Goal: Task Accomplishment & Management: Manage account settings

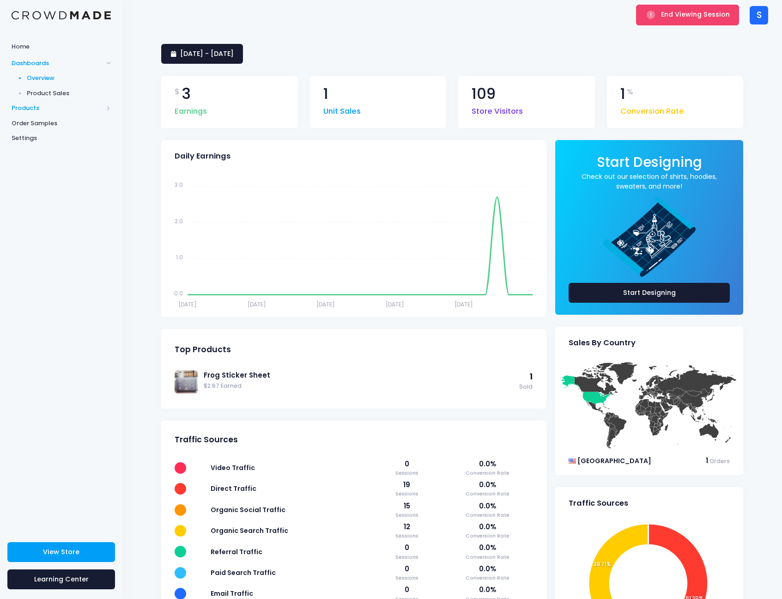
click at [39, 106] on span "Products" at bounding box center [58, 108] width 92 height 9
click at [42, 111] on span "Product Editor" at bounding box center [69, 108] width 85 height 9
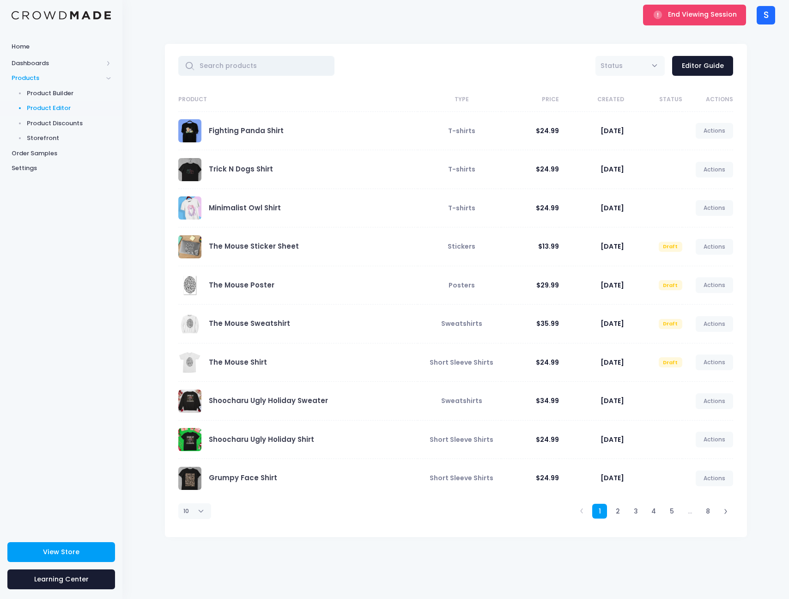
click at [314, 67] on input "text" at bounding box center [256, 66] width 157 height 20
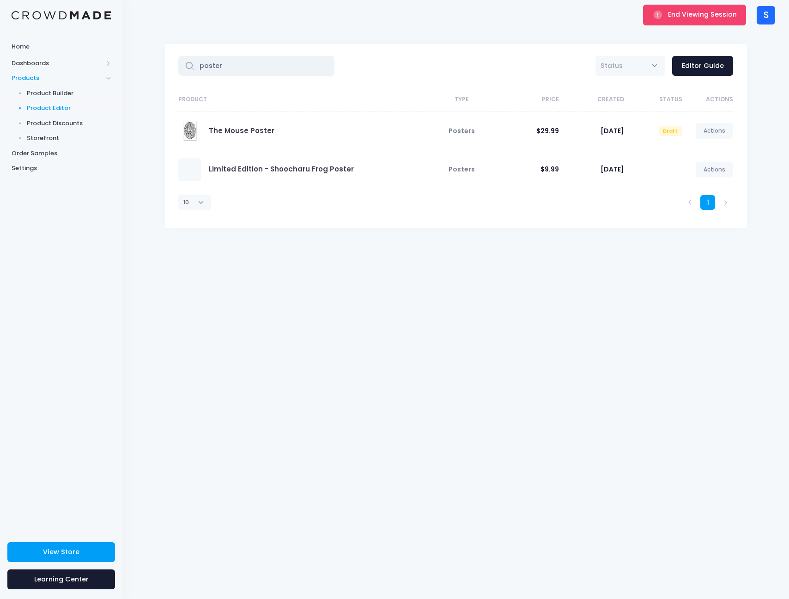
type input "poster"
click at [672, 168] on td at bounding box center [653, 169] width 58 height 38
click at [287, 170] on link "Limited Edition - Shoocharu Frog Poster" at bounding box center [281, 169] width 145 height 10
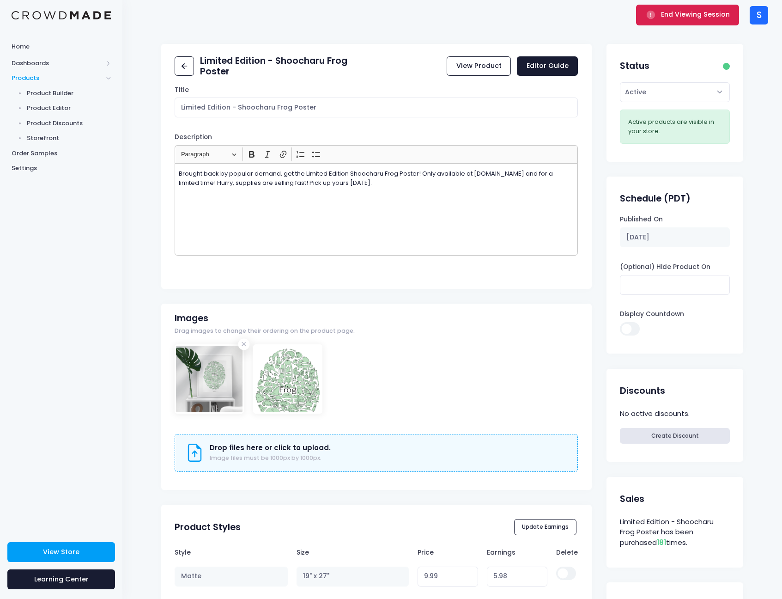
click at [657, 22] on button "End Viewing Session" at bounding box center [687, 15] width 103 height 20
